Goal: Information Seeking & Learning: Find specific fact

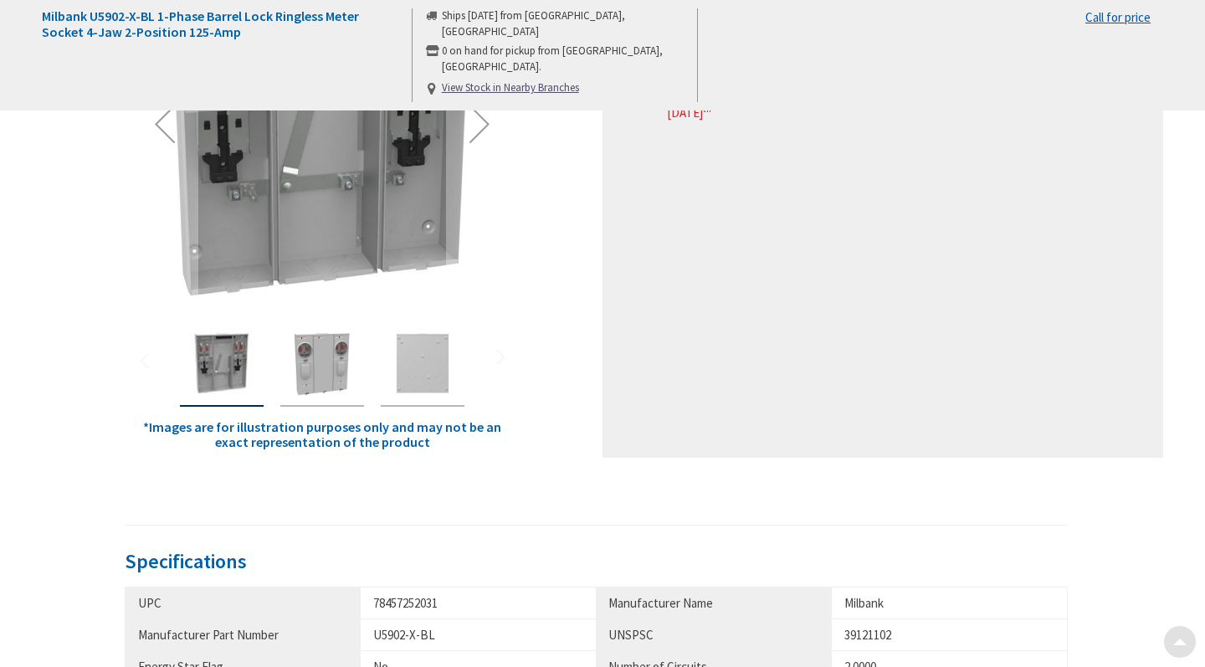
click at [354, 369] on img "Milbank U5902-X-BL 1-Phase Barrel Lock Ringless Meter Socket 4-Jaw 2-Position 1…" at bounding box center [322, 363] width 67 height 67
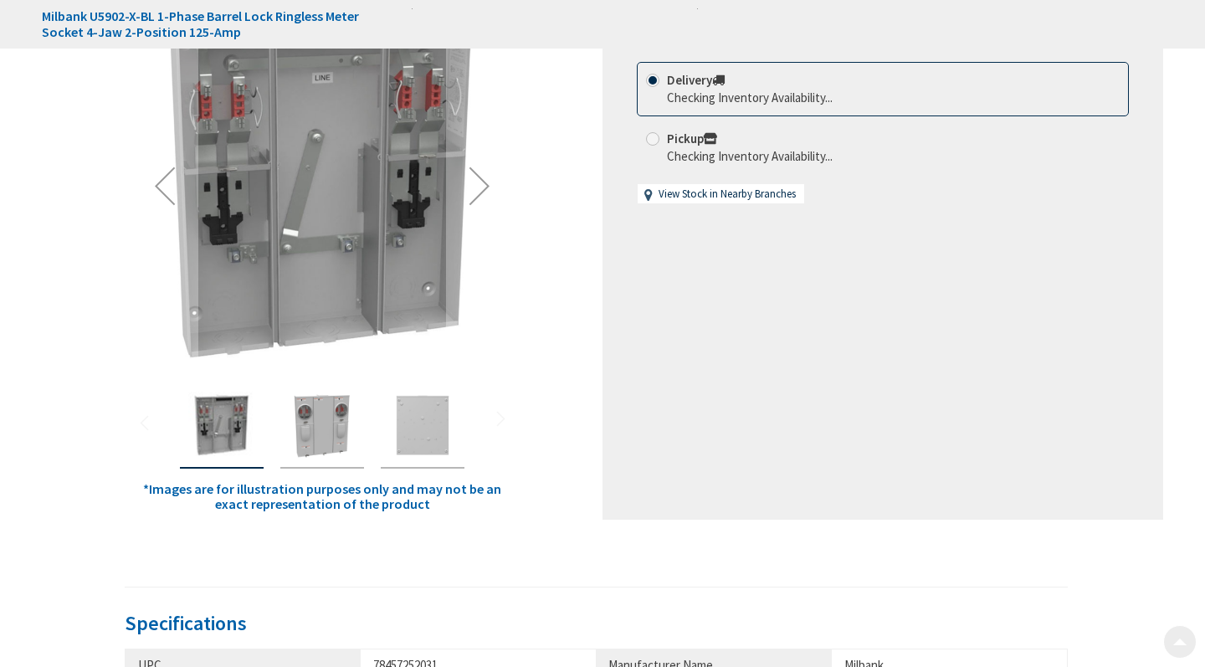
scroll to position [367, 0]
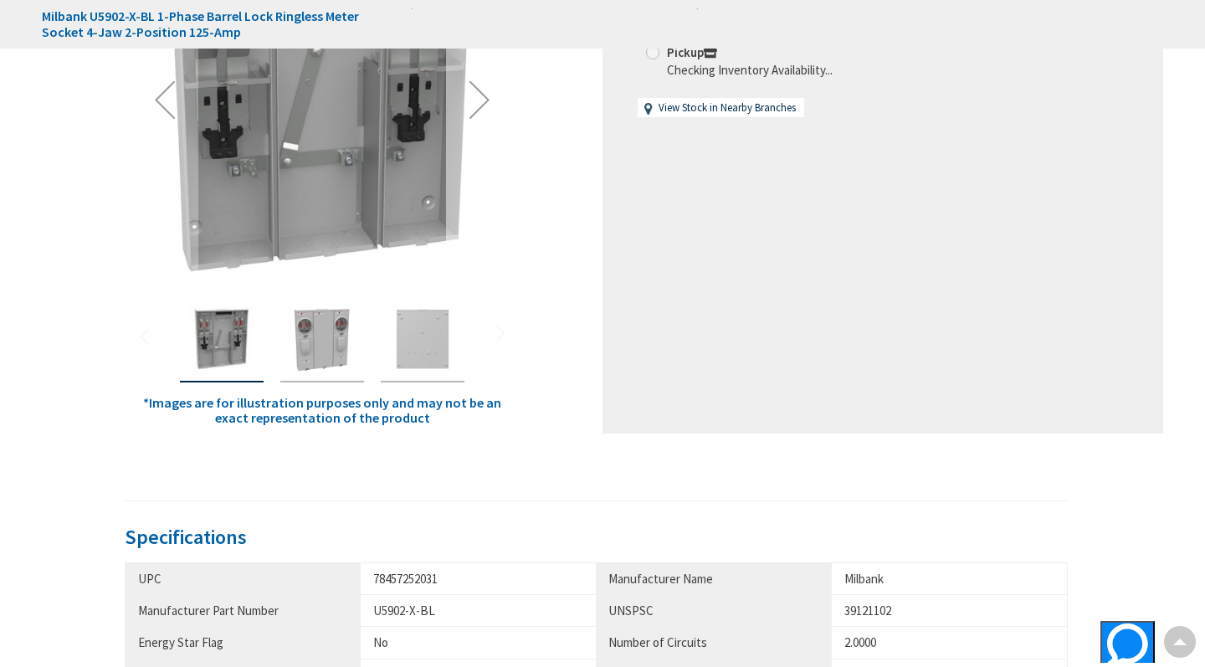
click at [478, 96] on div "Next" at bounding box center [479, 99] width 67 height 67
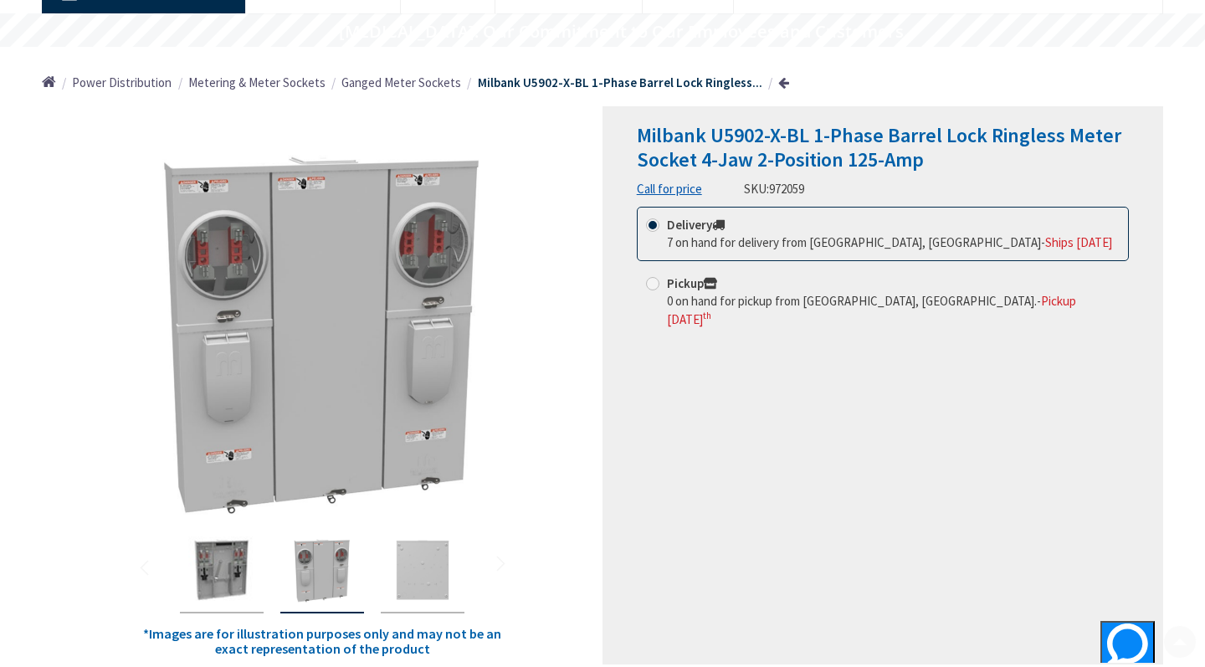
scroll to position [142, 0]
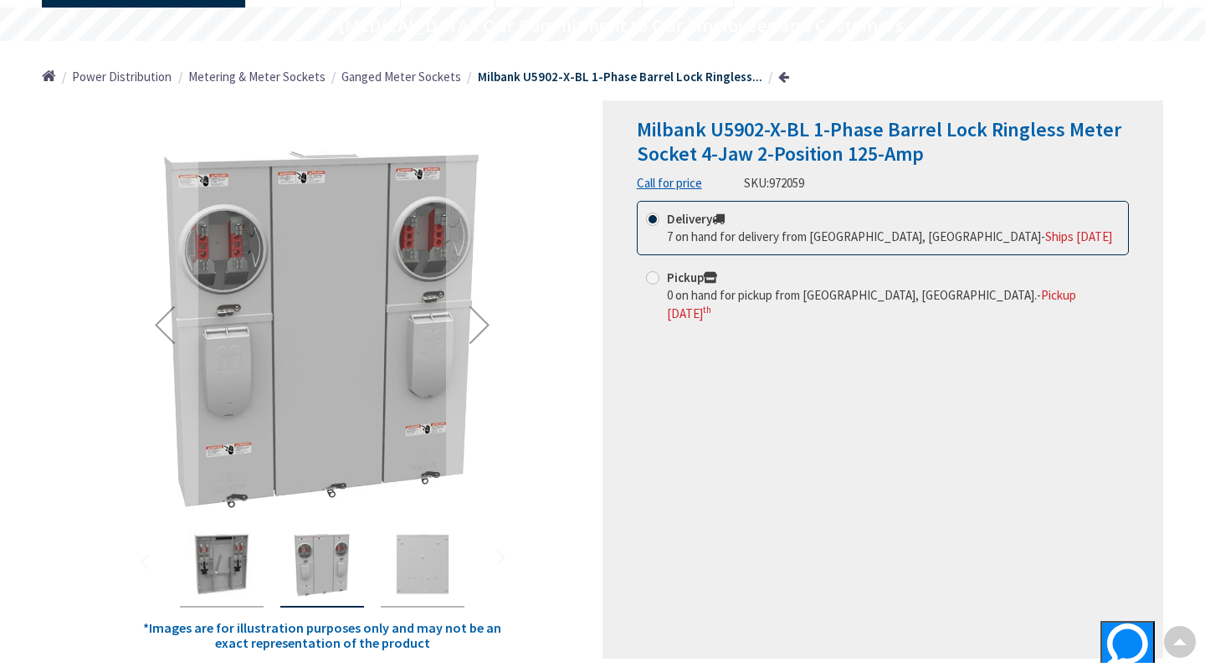
drag, startPoint x: 581, startPoint y: 361, endPoint x: 468, endPoint y: 351, distance: 113.4
click at [471, 351] on div "*Images are for illustration purposes only and may not be an exact representati…" at bounding box center [322, 379] width 561 height 558
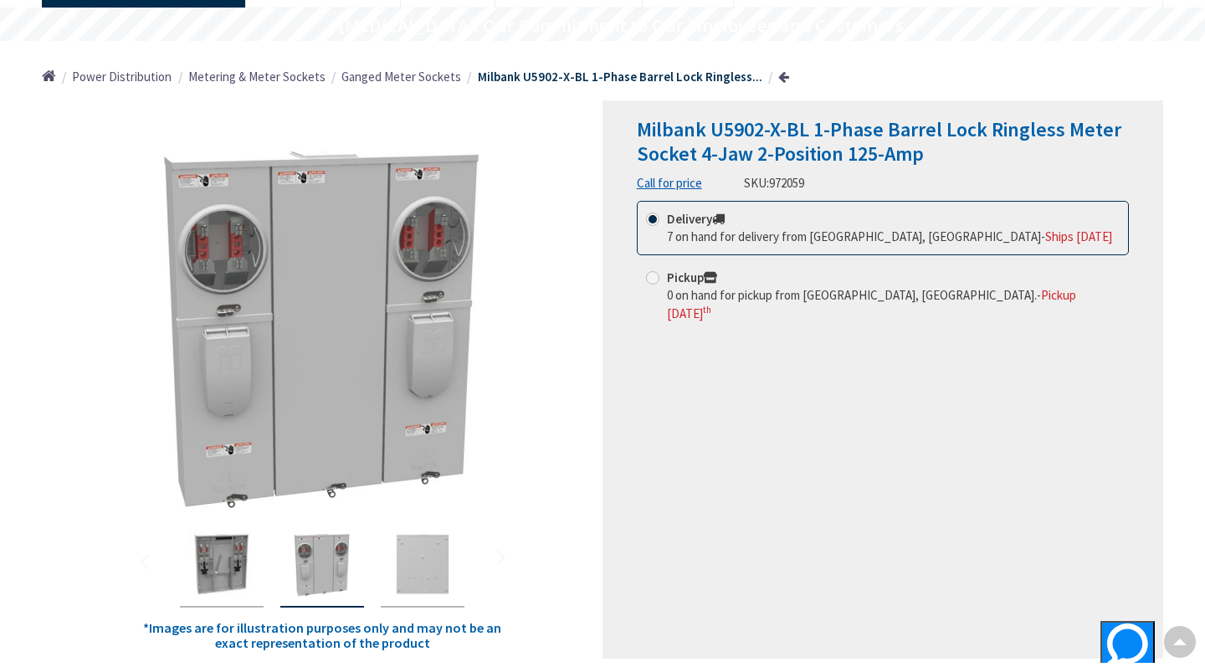
click at [781, 426] on div "Milbank U5902-X-BL 1-Phase Barrel Lock Ringless Meter Socket 4-Jaw 2-Position 1…" at bounding box center [882, 379] width 561 height 558
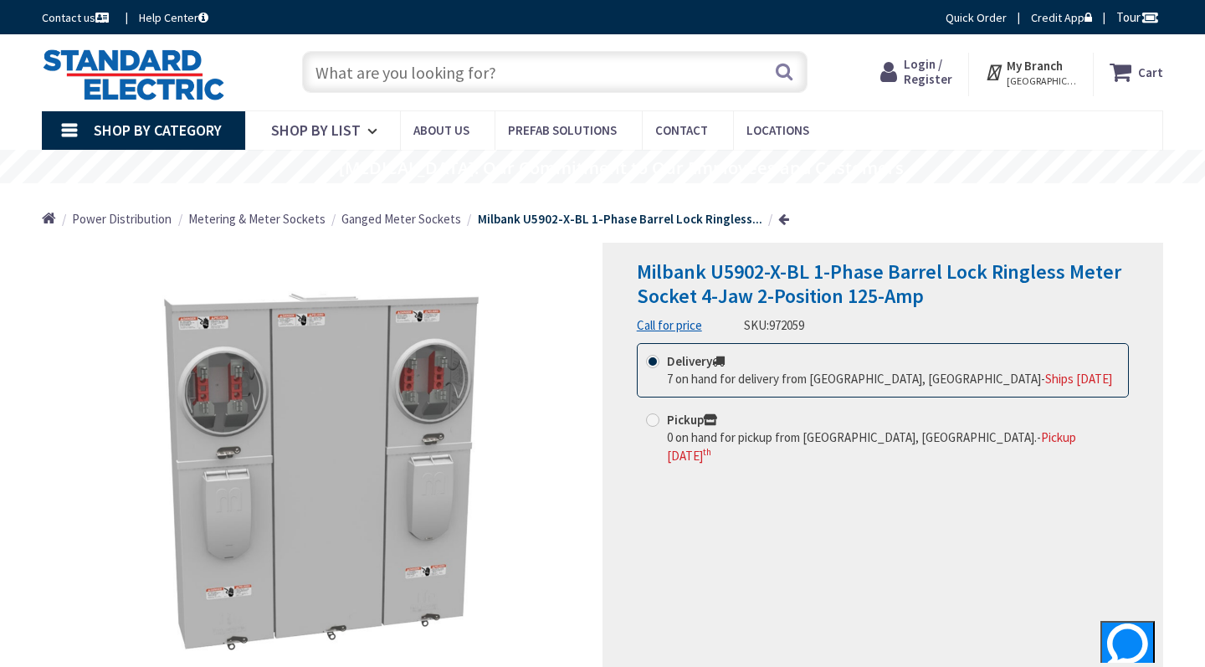
scroll to position [0, 0]
click at [545, 71] on input "text" at bounding box center [554, 72] width 505 height 42
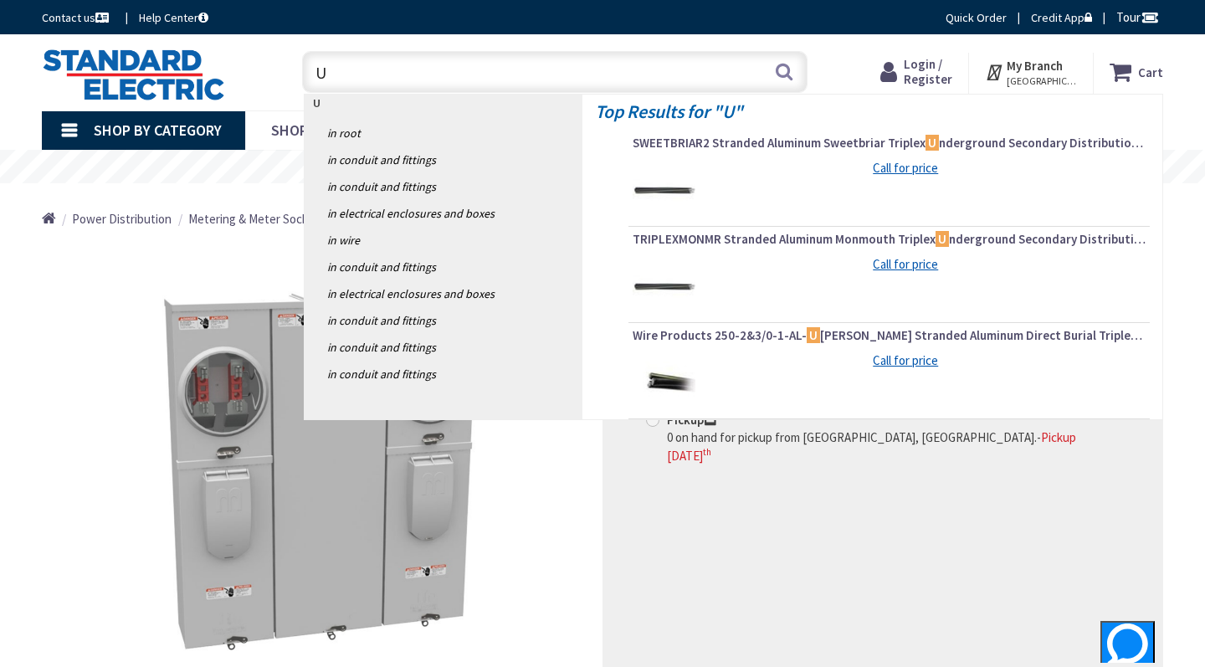
click at [781, 564] on div "Milbank U5902-X-BL 1-Phase Barrel Lock Ringless Meter Socket 4-Jaw 2-Position 1…" at bounding box center [882, 522] width 561 height 558
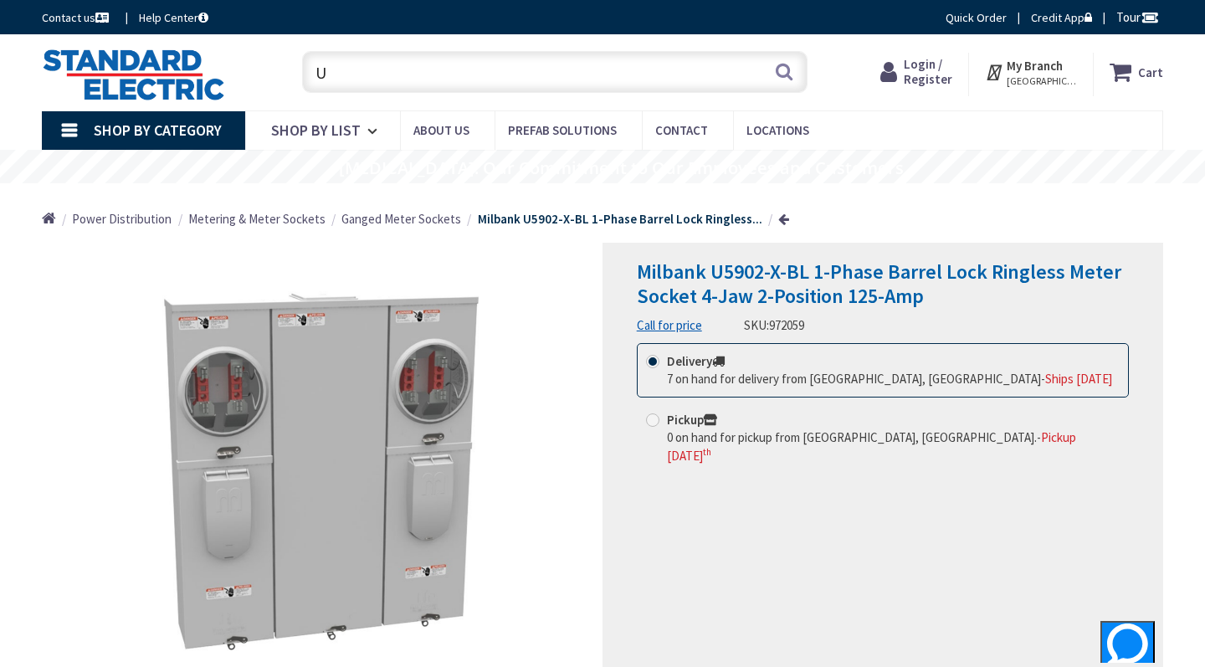
click at [416, 68] on input "U" at bounding box center [554, 72] width 505 height 42
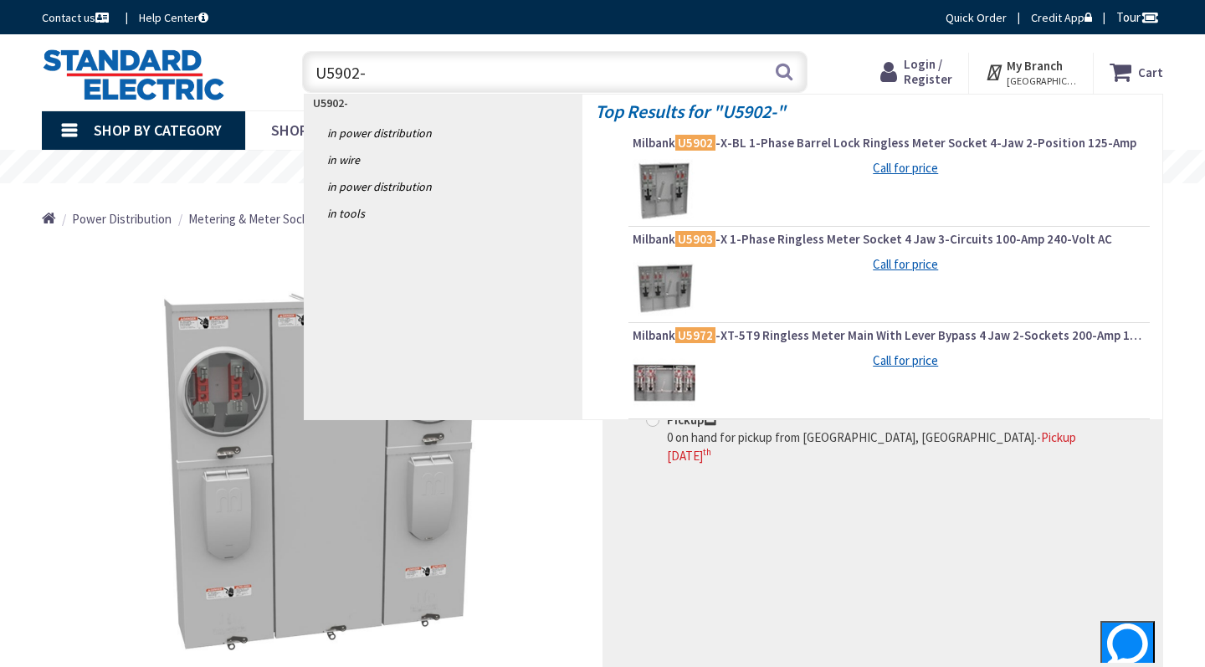
type input "U5902-X"
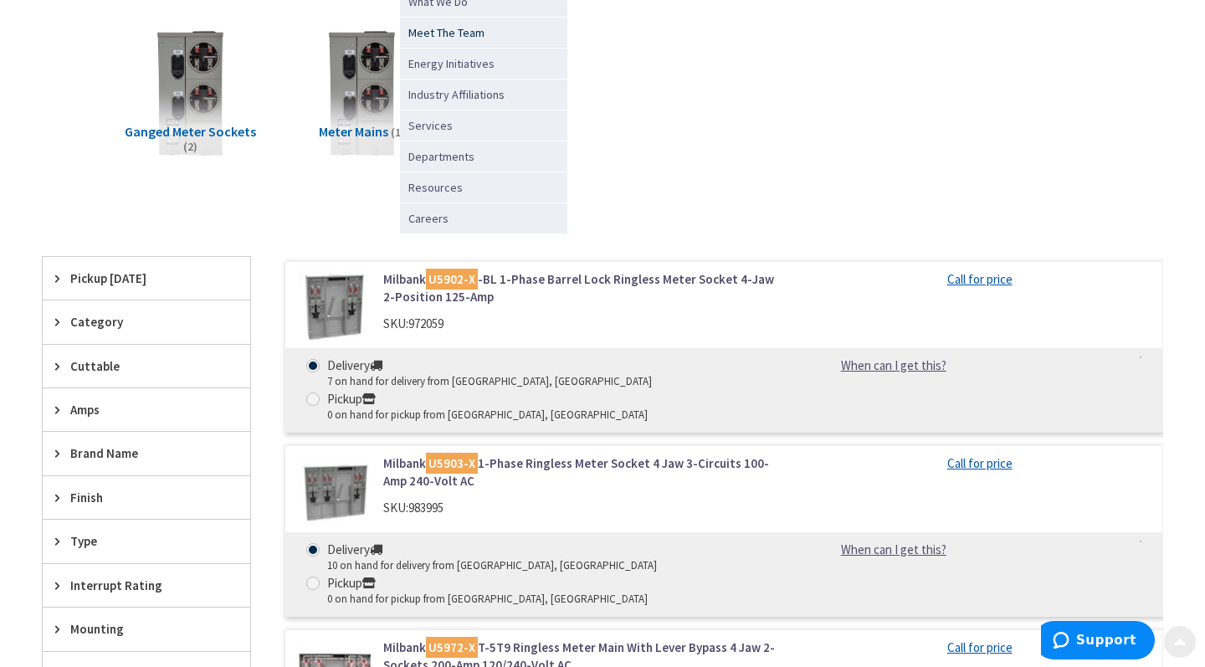
scroll to position [292, 0]
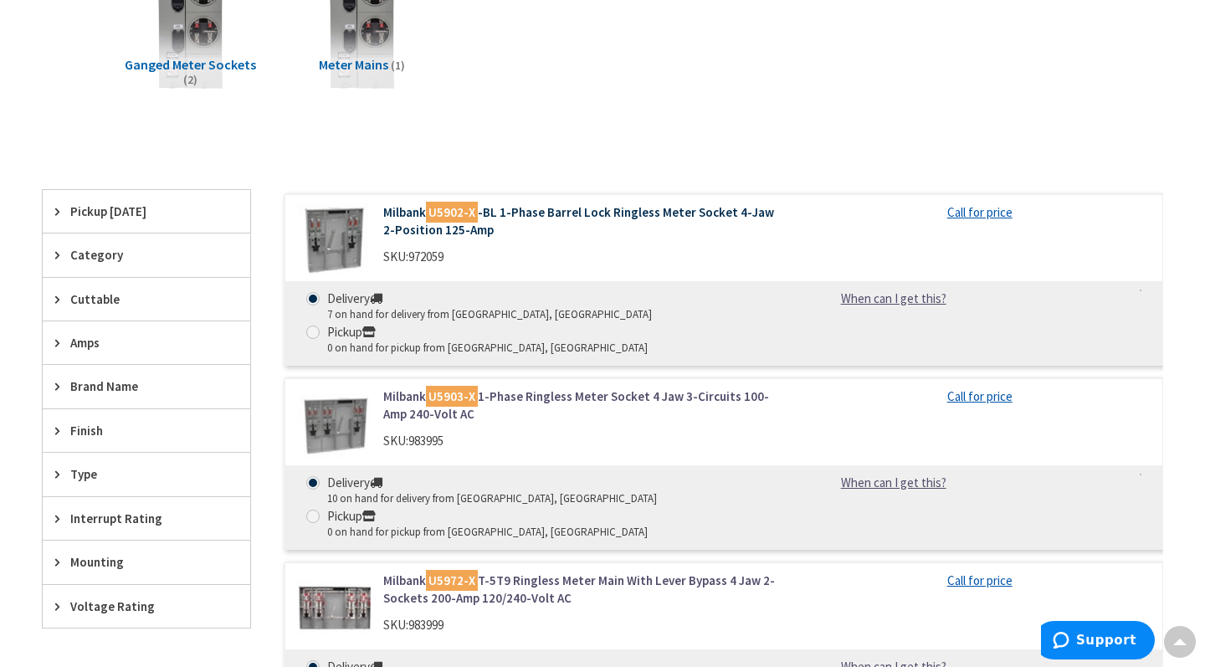
click at [499, 210] on link "Milbank U5902-X -BL 1-Phase Barrel Lock Ringless Meter Socket 4-Jaw 2-Position …" at bounding box center [583, 221] width 401 height 36
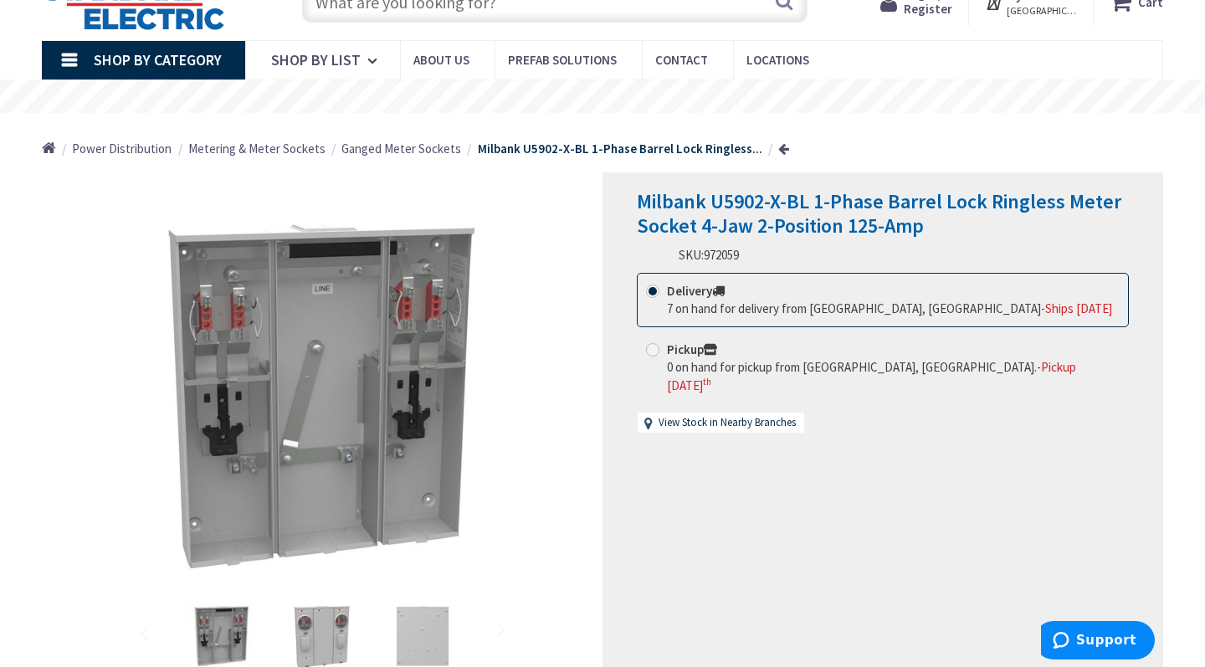
scroll to position [222, 0]
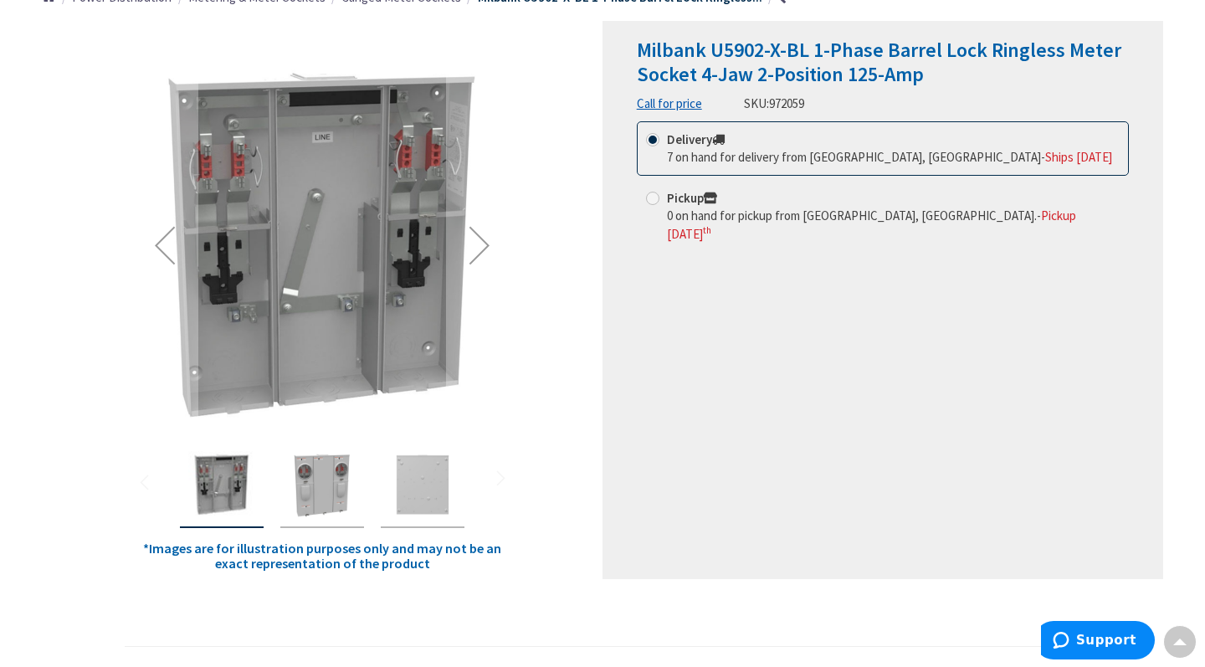
click at [328, 485] on img "Milbank U5902-X-BL 1-Phase Barrel Lock Ringless Meter Socket 4-Jaw 2-Position 1…" at bounding box center [322, 484] width 67 height 67
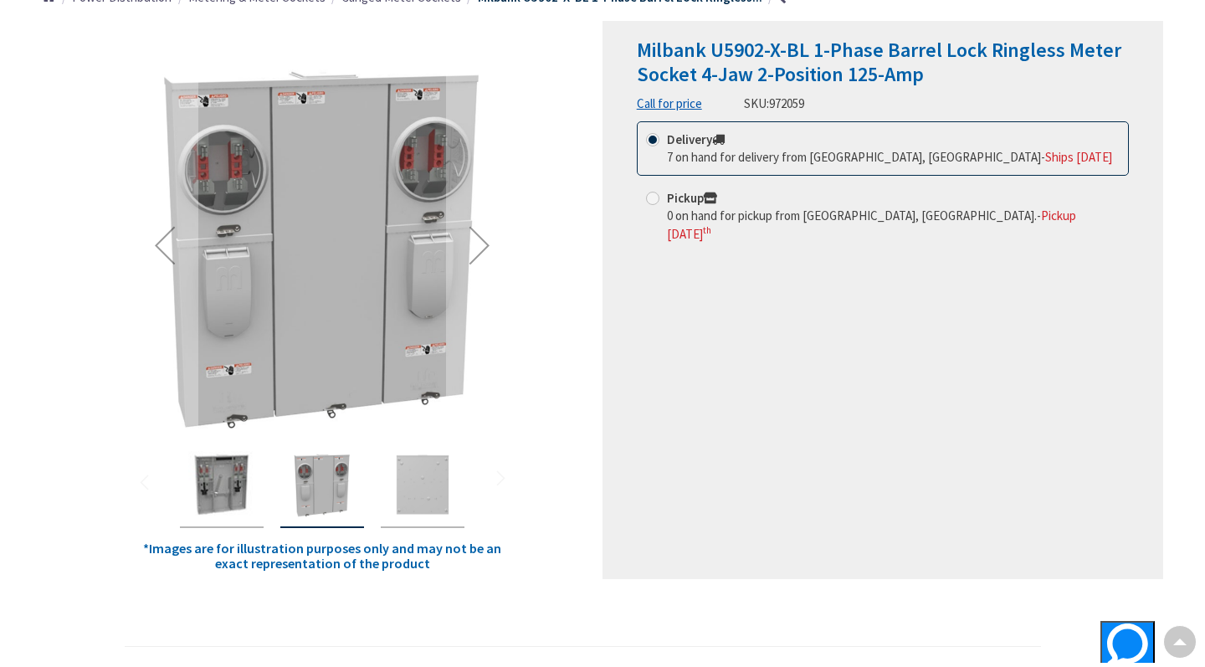
click at [431, 170] on img at bounding box center [321, 244] width 381 height 381
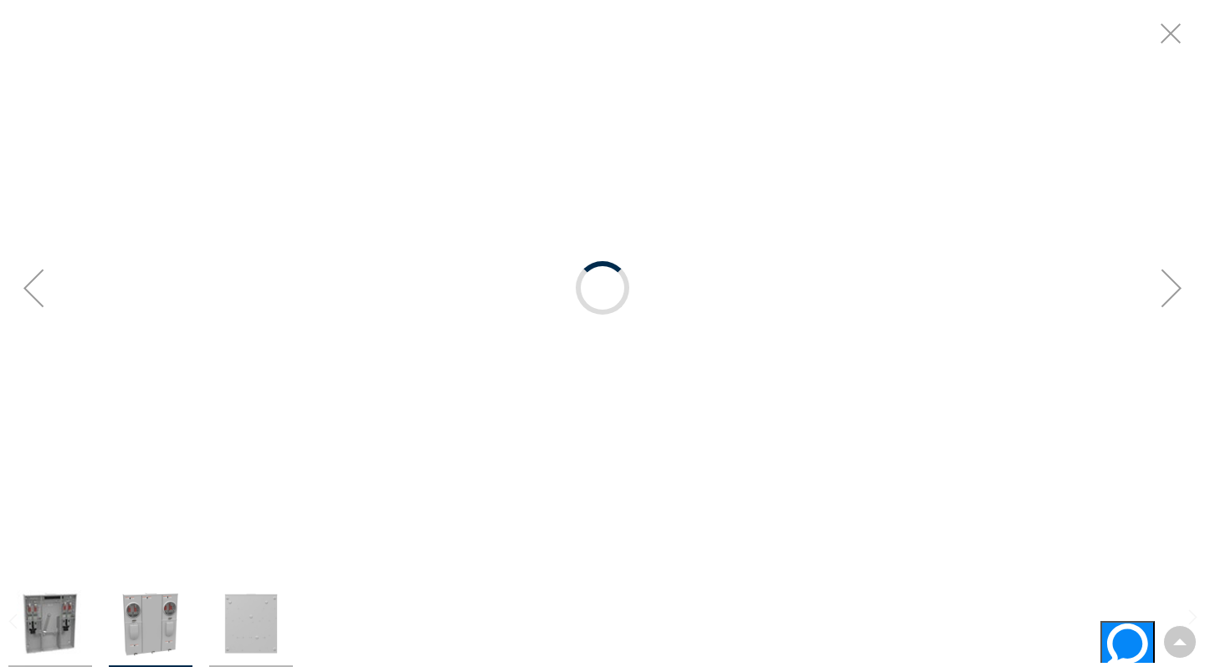
scroll to position [0, 0]
